Goal: Communication & Community: Ask a question

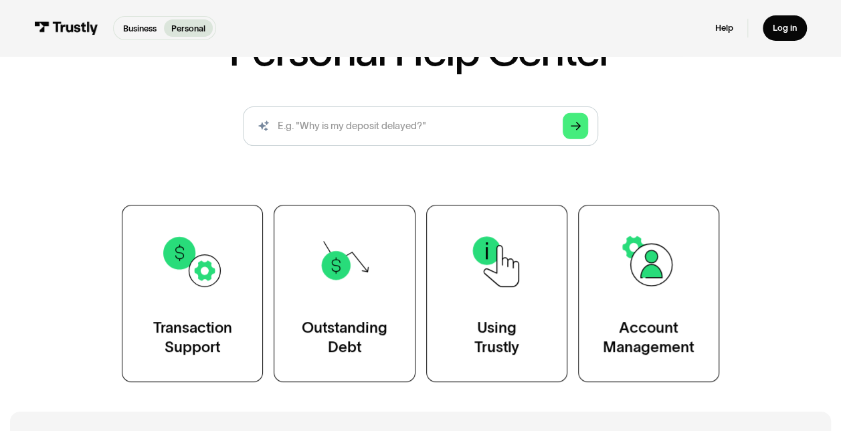
scroll to position [134, 0]
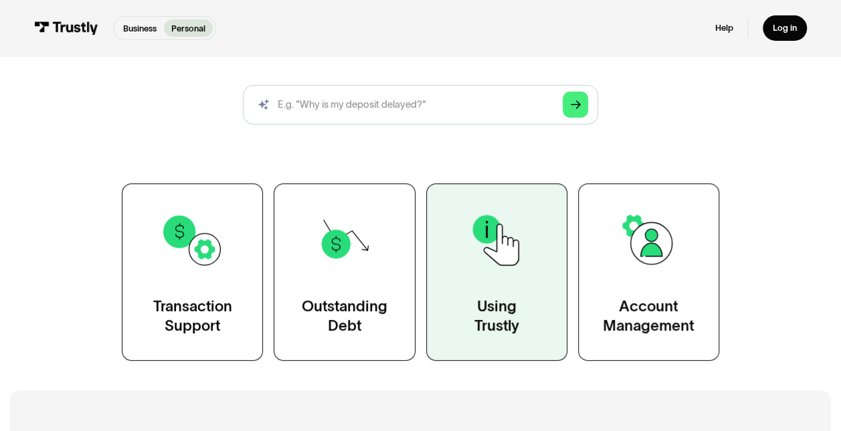
click at [500, 266] on img at bounding box center [497, 240] width 64 height 64
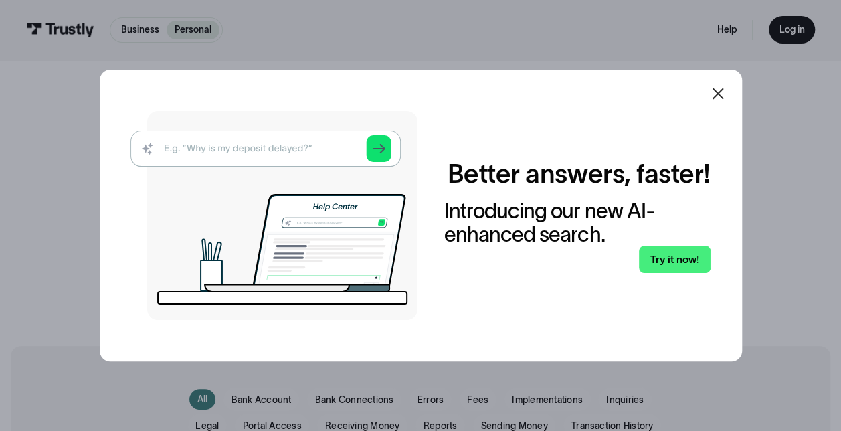
click at [726, 87] on icon at bounding box center [718, 94] width 16 height 16
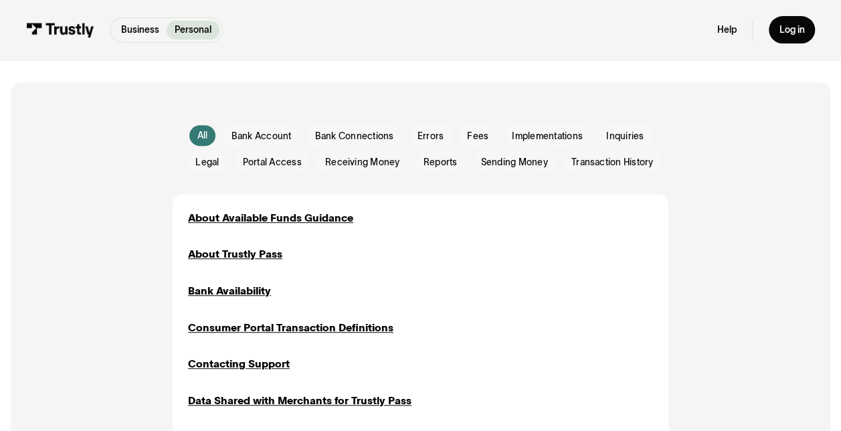
scroll to position [268, 0]
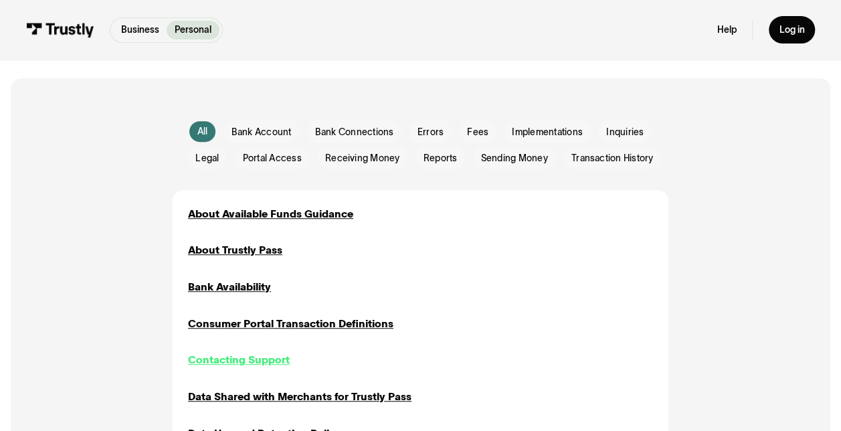
click at [216, 356] on div "Contacting Support" at bounding box center [239, 359] width 102 height 15
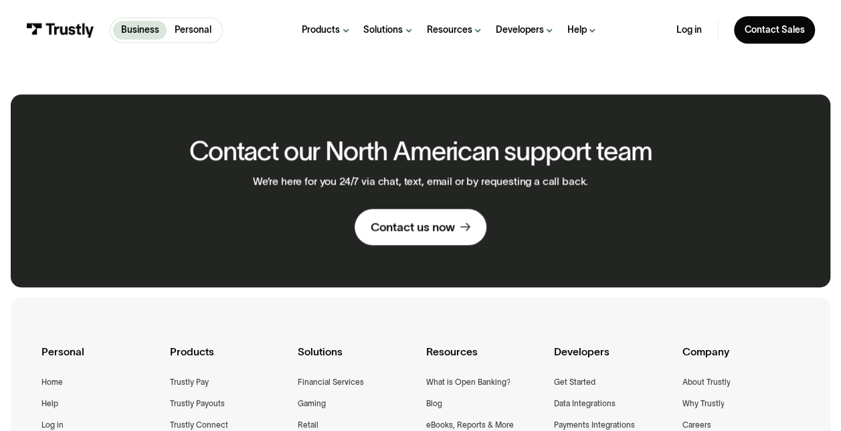
scroll to position [736, 0]
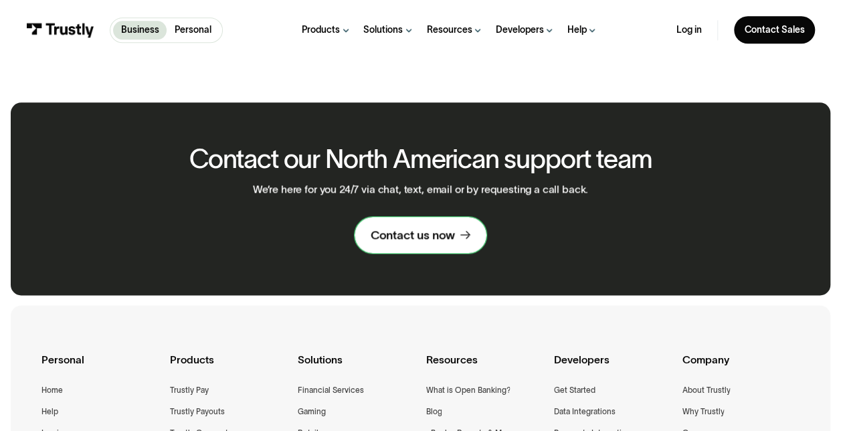
click at [441, 227] on div "Contact us now" at bounding box center [413, 234] width 84 height 15
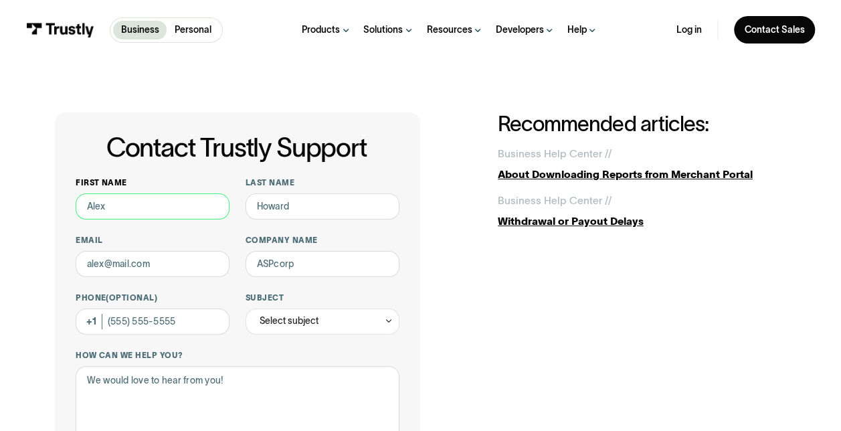
click at [135, 202] on input "First name" at bounding box center [153, 206] width 154 height 26
type input "[PERSON_NAME]"
click at [162, 262] on input "Email" at bounding box center [153, 264] width 154 height 26
type input "[EMAIL_ADDRESS][DOMAIN_NAME]"
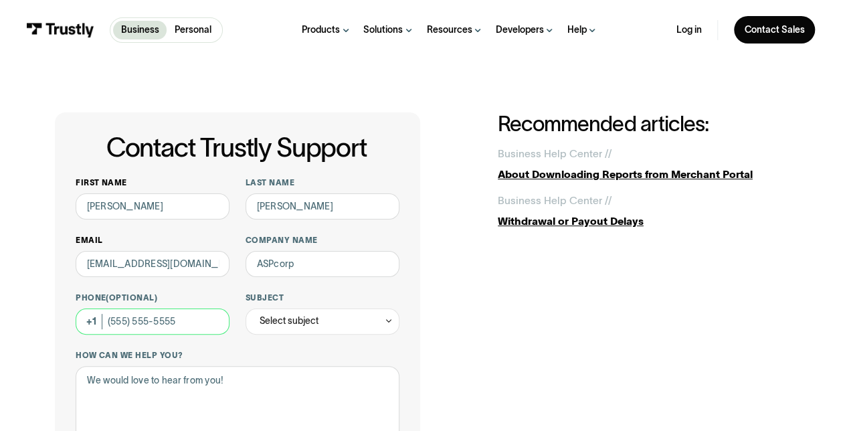
type input "[PHONE_NUMBER]"
click at [301, 266] on input "Company name" at bounding box center [322, 264] width 154 height 26
click at [296, 268] on input "Company name" at bounding box center [322, 264] width 154 height 26
click at [296, 266] on input "Company name" at bounding box center [322, 264] width 154 height 26
click at [385, 323] on icon "Contact Trustly Support" at bounding box center [388, 321] width 9 height 10
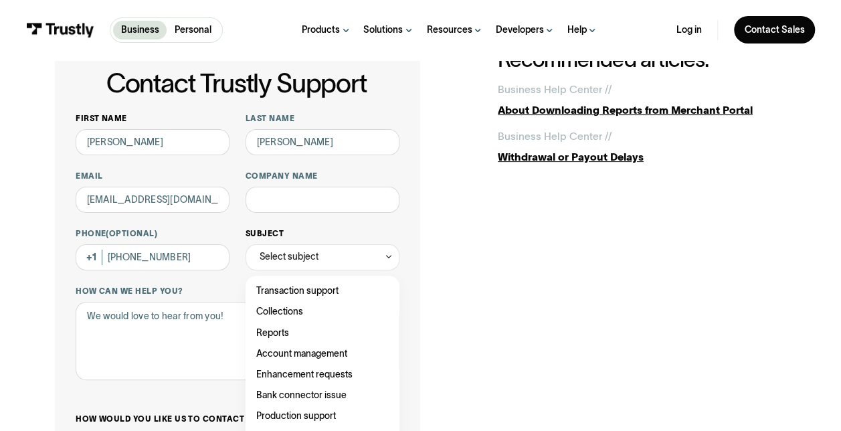
scroll to position [67, 0]
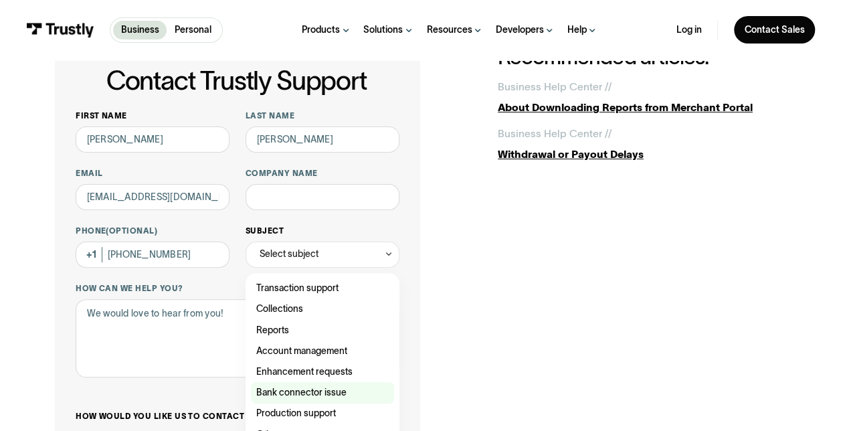
click at [317, 391] on div "Contact Trustly Support" at bounding box center [323, 392] width 144 height 21
type input "**********"
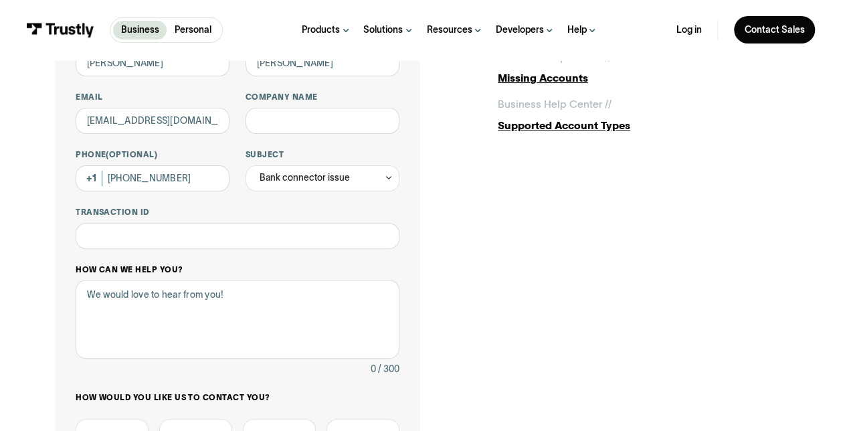
scroll to position [201, 0]
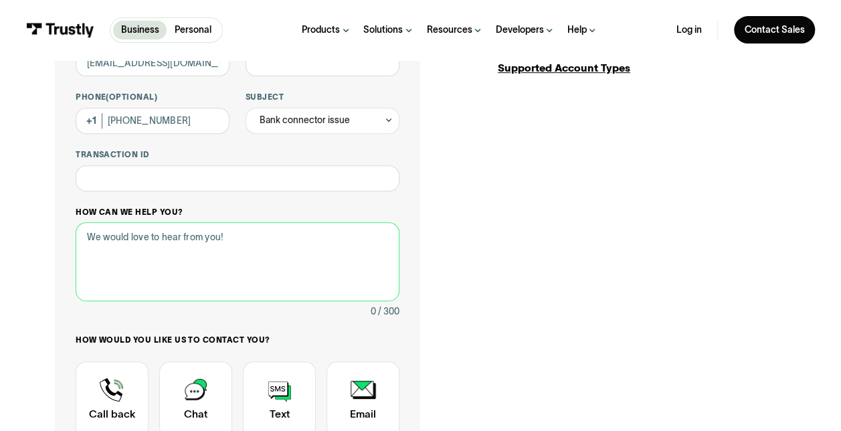
click at [270, 242] on textarea "How can we help you?" at bounding box center [238, 261] width 324 height 78
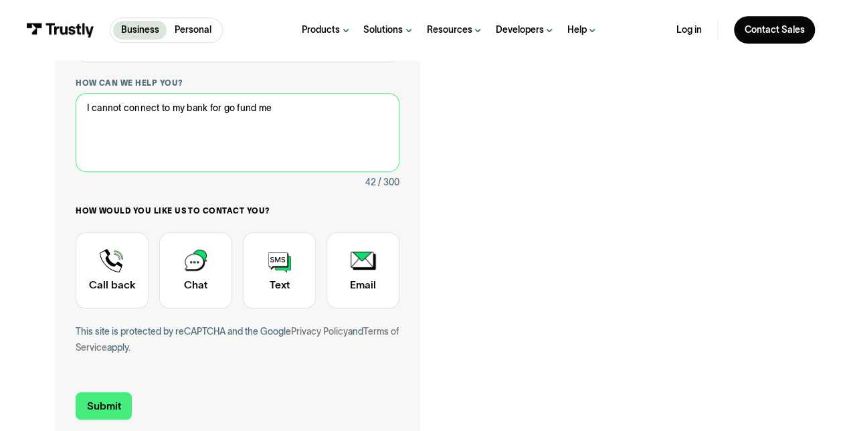
scroll to position [334, 0]
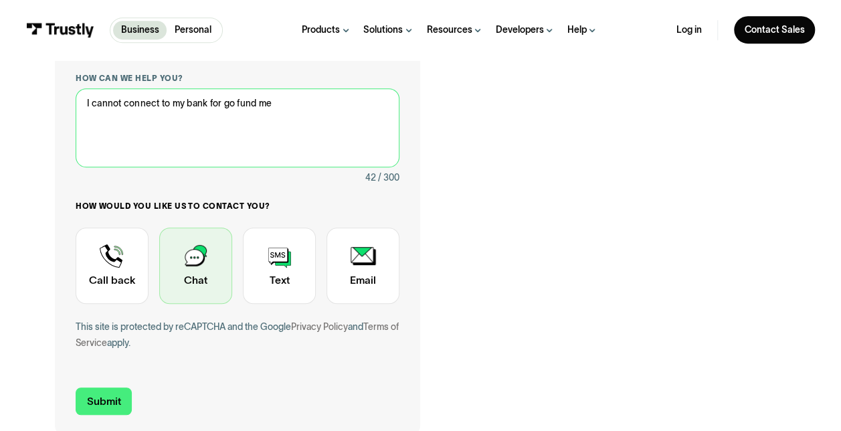
type textarea "I cannot connect to my bank for go fund me"
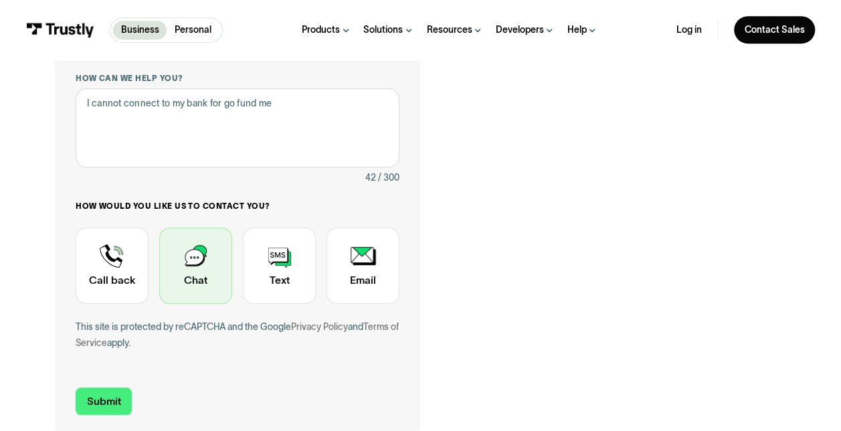
click at [199, 267] on div "Contact Trustly Support" at bounding box center [195, 265] width 73 height 76
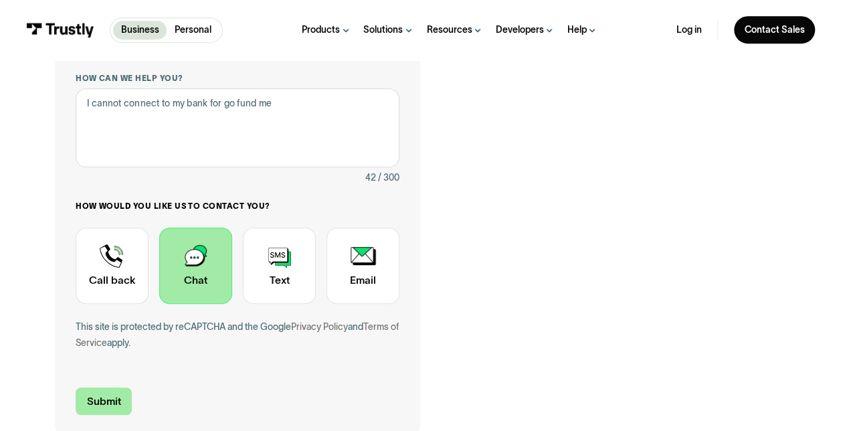
click at [110, 406] on input "Submit" at bounding box center [104, 400] width 56 height 27
type input "[PHONE_NUMBER]"
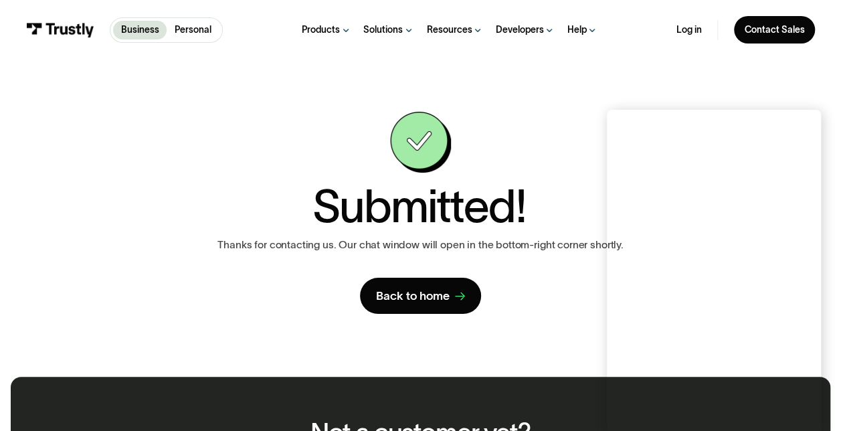
scroll to position [0, 0]
